Goal: Information Seeking & Learning: Check status

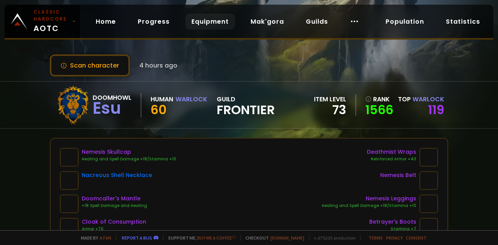
click at [205, 18] on link "Equipment" at bounding box center [210, 22] width 50 height 16
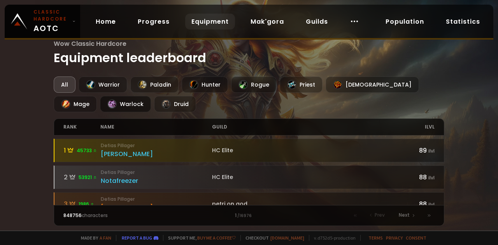
click at [100, 106] on div "Warlock" at bounding box center [125, 104] width 51 height 16
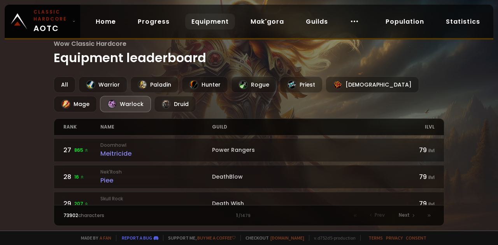
scroll to position [685, 0]
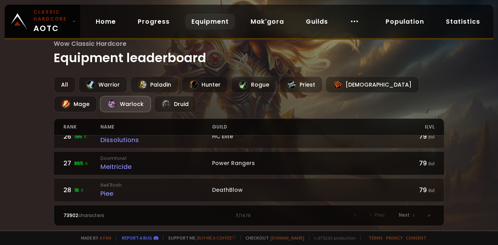
click at [252, 160] on div "Power Rangers" at bounding box center [305, 163] width 186 height 8
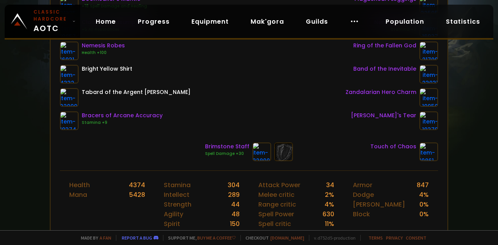
scroll to position [201, 0]
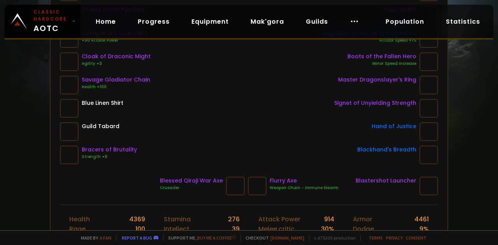
scroll to position [165, 0]
